Goal: Transaction & Acquisition: Download file/media

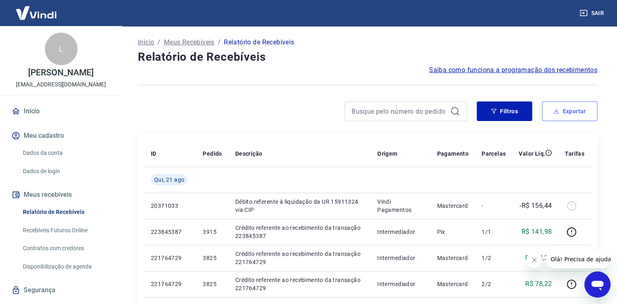
click at [566, 113] on button "Exportar" at bounding box center [569, 112] width 55 height 20
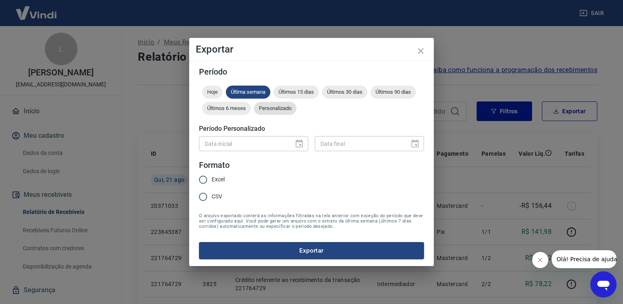
click at [282, 110] on span "Personalizado" at bounding box center [275, 108] width 42 height 6
click at [301, 145] on icon "Choose date" at bounding box center [300, 144] width 10 height 10
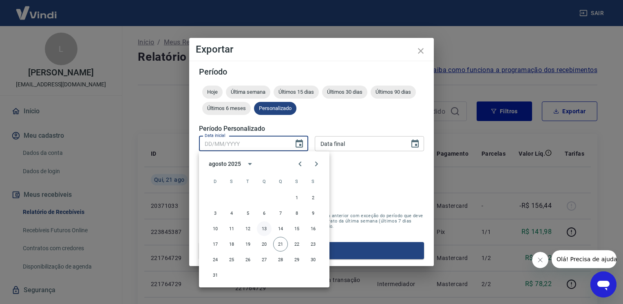
click at [264, 230] on button "13" at bounding box center [264, 228] width 15 height 15
type input "[DATE]"
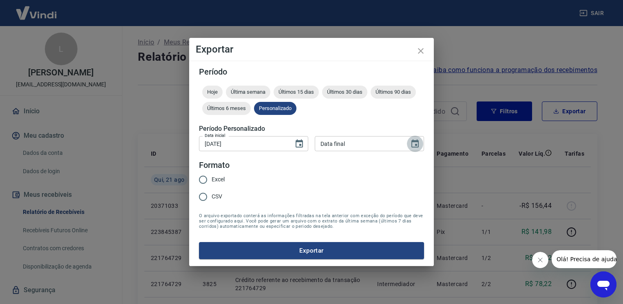
click at [416, 146] on icon "Choose date" at bounding box center [415, 144] width 7 height 8
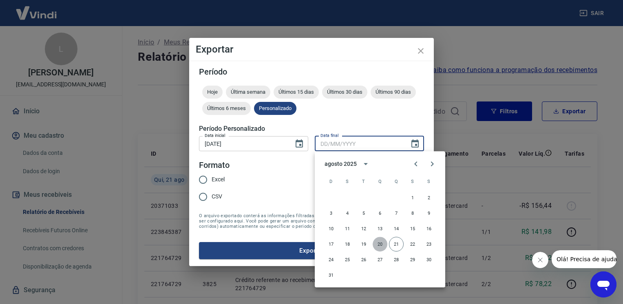
click at [381, 245] on button "20" at bounding box center [380, 244] width 15 height 15
type input "[DATE]"
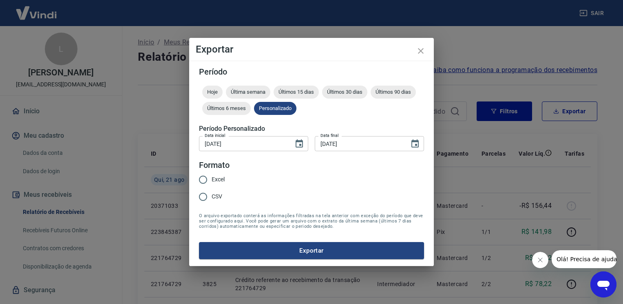
click at [204, 179] on input "Excel" at bounding box center [203, 179] width 17 height 17
radio input "true"
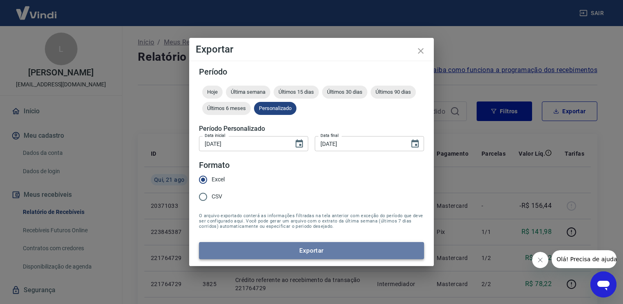
click at [328, 250] on button "Exportar" at bounding box center [311, 250] width 225 height 17
